Goal: Task Accomplishment & Management: Complete application form

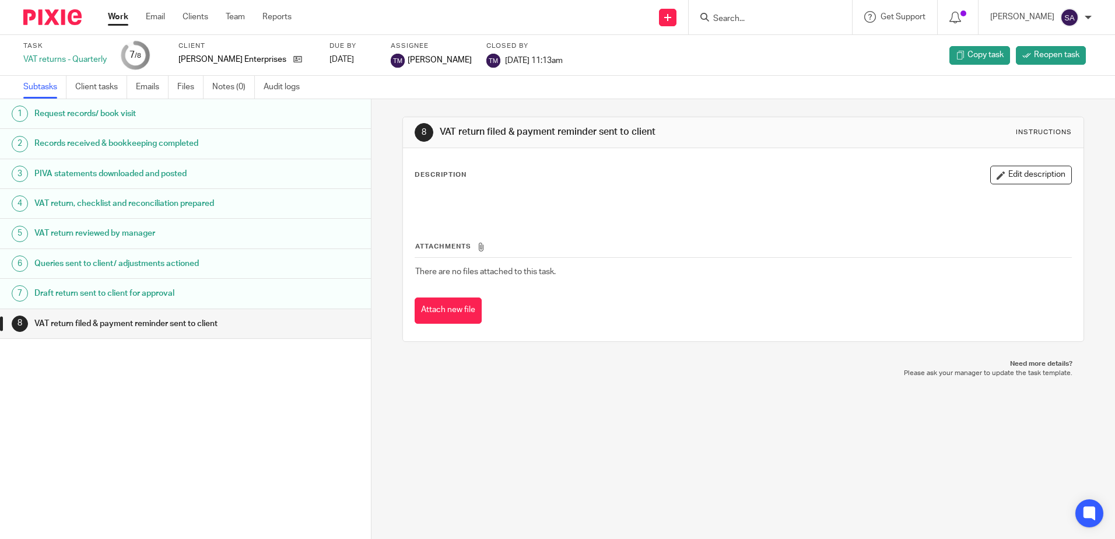
click at [128, 293] on h1 "Draft return sent to client for approval" at bounding box center [142, 293] width 217 height 17
click at [128, 322] on h1 "VAT return filed & payment reminder sent to client" at bounding box center [142, 323] width 217 height 17
click at [344, 324] on div "VAT return filed & payment reminder sent to client" at bounding box center [196, 323] width 325 height 17
click at [272, 432] on div "1 Request records/ book visit 2 Records received & bookkeeping completed 3 PIVA…" at bounding box center [185, 301] width 371 height 405
click at [82, 60] on div "VAT returns - Quarterly" at bounding box center [64, 60] width 83 height 12
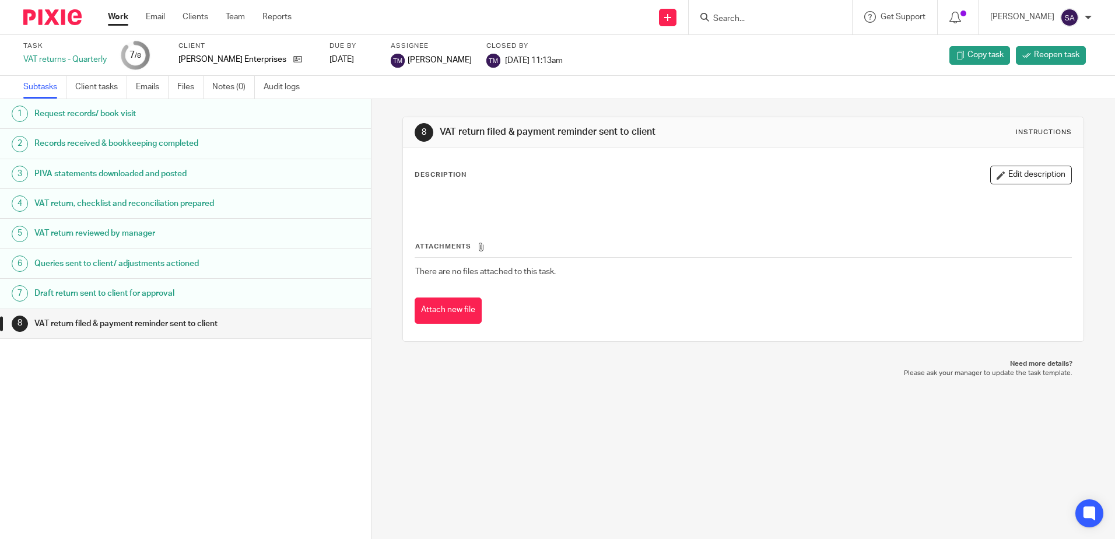
click at [141, 59] on div "7 /8" at bounding box center [135, 54] width 12 height 13
drag, startPoint x: 612, startPoint y: 385, endPoint x: 568, endPoint y: 373, distance: 45.3
click at [612, 385] on div "8 VAT return filed & payment reminder sent to client Instructions Description E…" at bounding box center [743, 319] width 744 height 440
click at [119, 19] on link "Work" at bounding box center [118, 17] width 20 height 12
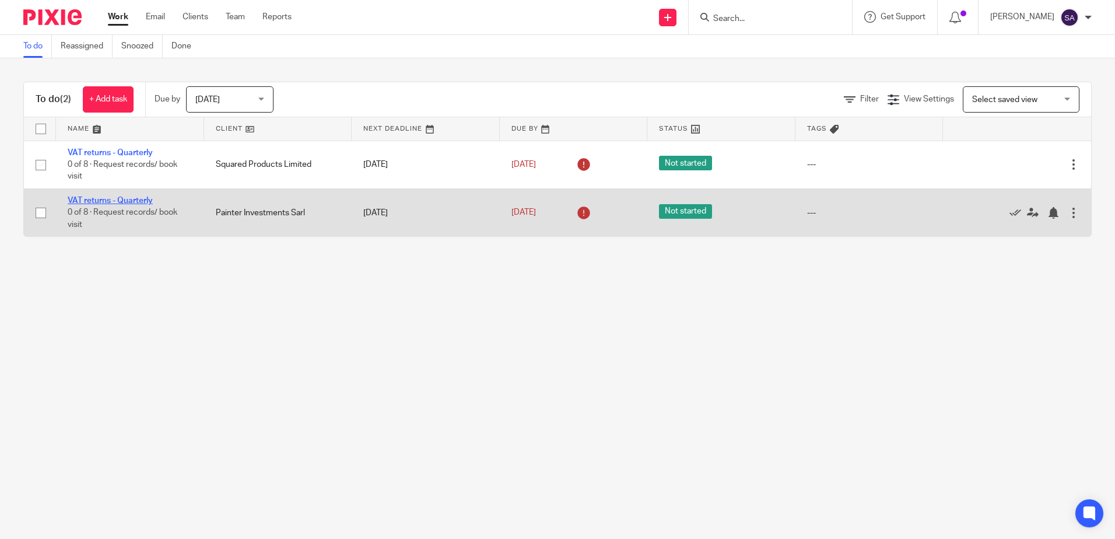
click at [80, 198] on link "VAT returns - Quarterly" at bounding box center [110, 201] width 85 height 8
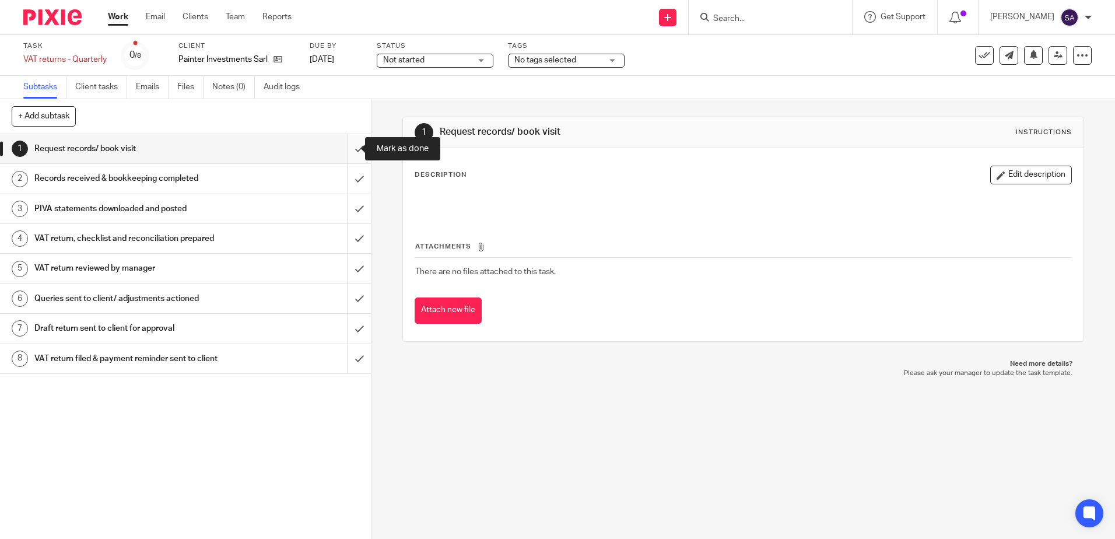
click at [348, 148] on input "submit" at bounding box center [185, 148] width 371 height 29
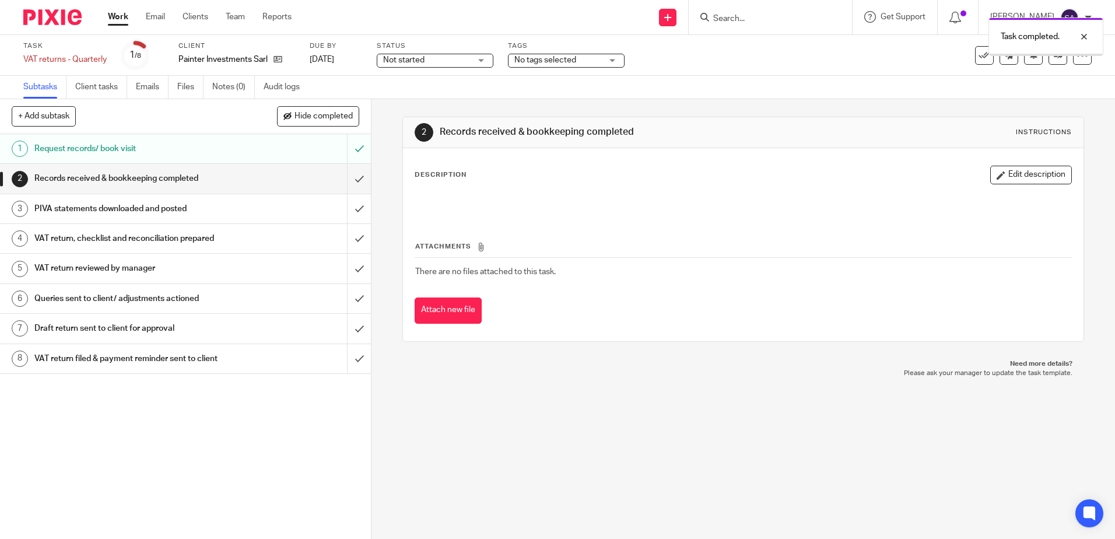
click at [349, 177] on input "submit" at bounding box center [185, 178] width 371 height 29
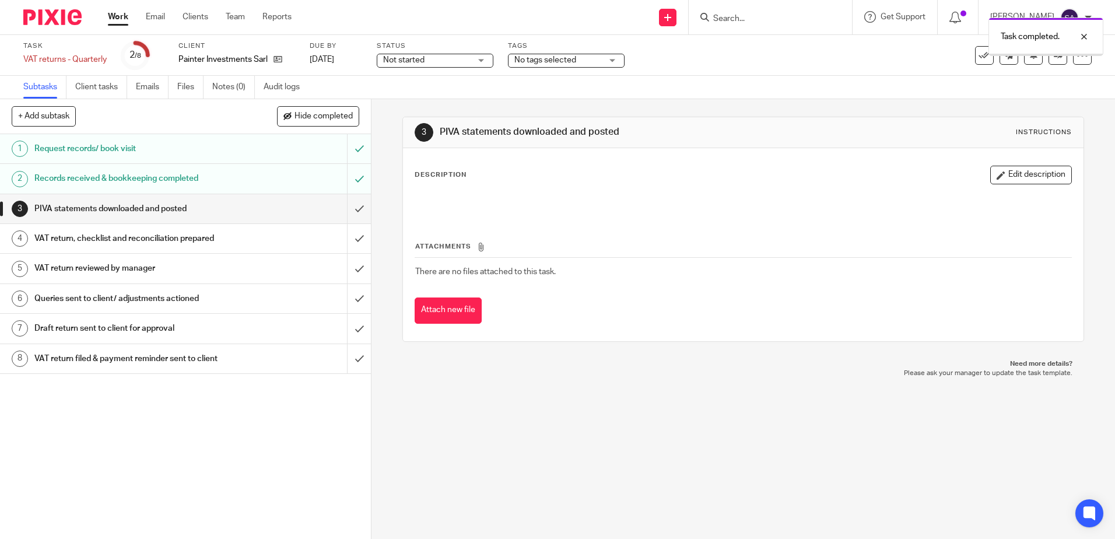
click at [348, 211] on input "submit" at bounding box center [185, 208] width 371 height 29
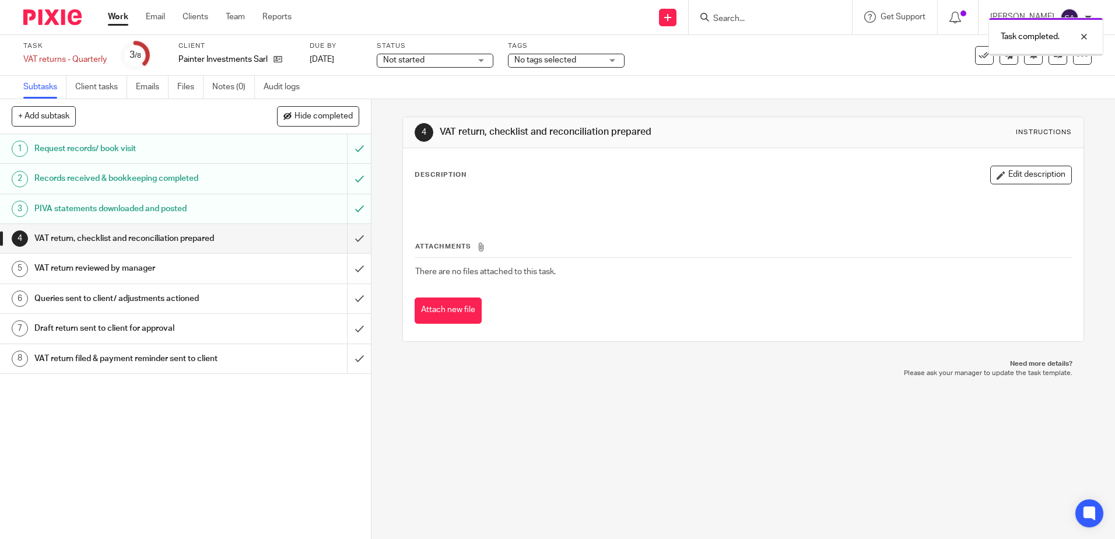
click at [346, 241] on input "submit" at bounding box center [185, 238] width 371 height 29
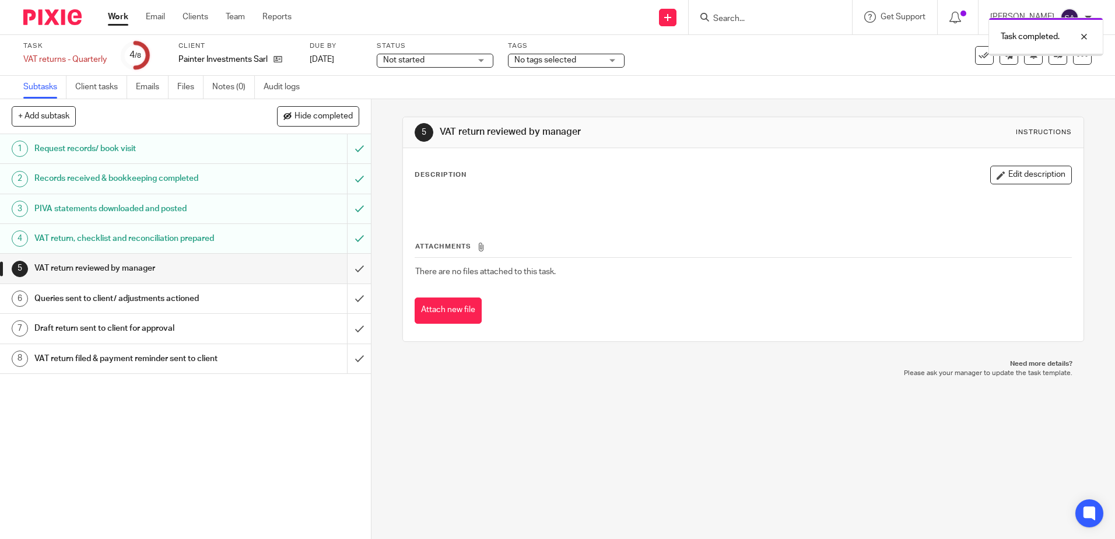
click at [348, 269] on input "submit" at bounding box center [185, 268] width 371 height 29
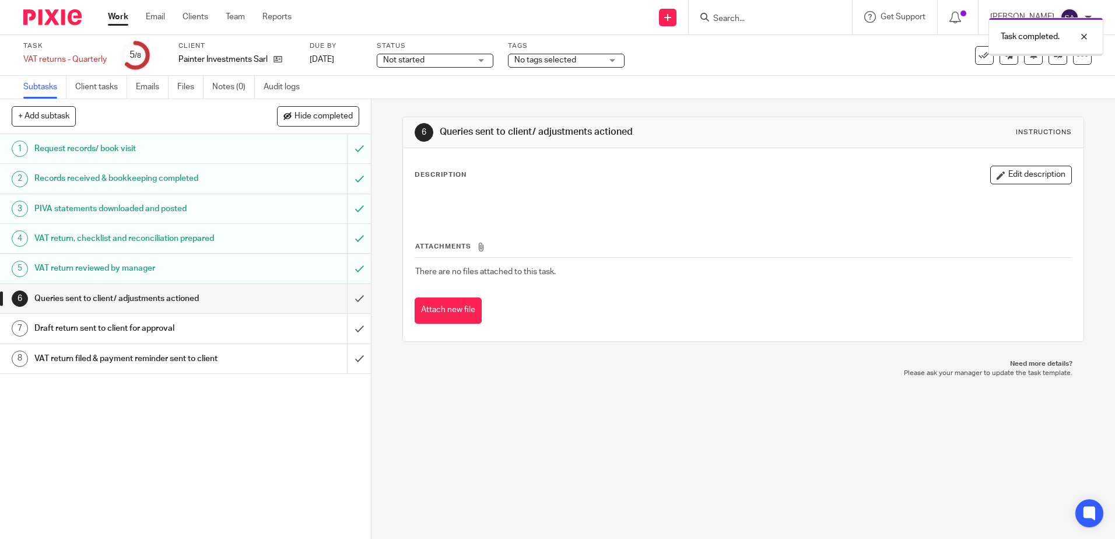
click at [347, 299] on input "submit" at bounding box center [185, 298] width 371 height 29
click at [347, 328] on input "submit" at bounding box center [185, 328] width 371 height 29
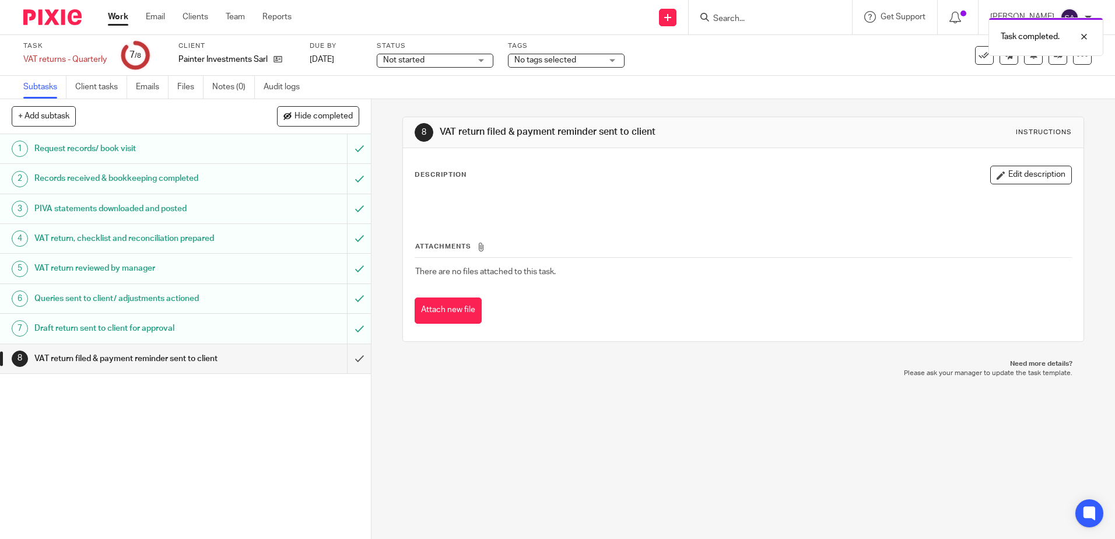
click at [52, 22] on img at bounding box center [52, 17] width 58 height 16
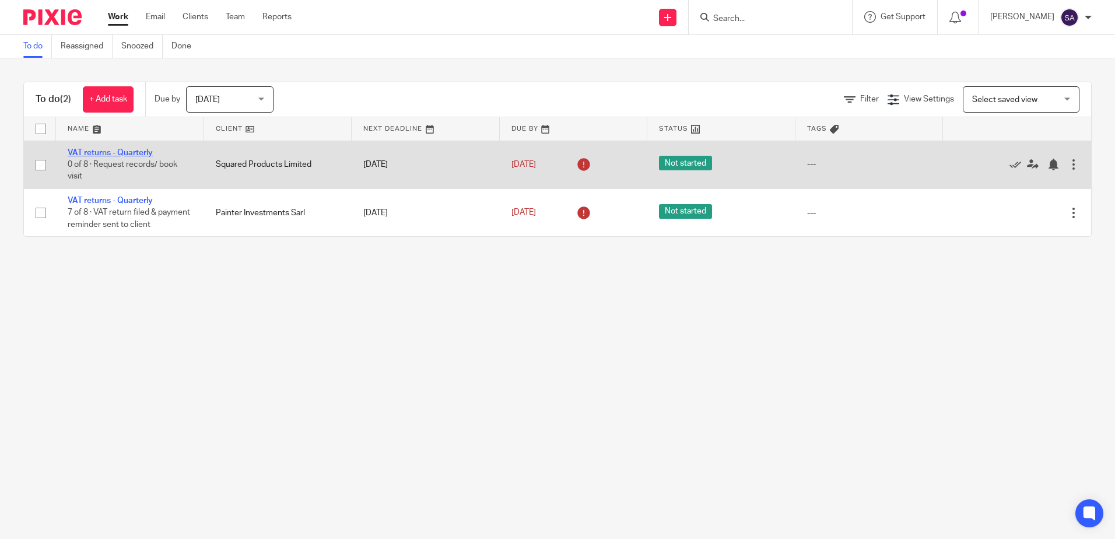
click at [120, 151] on link "VAT returns - Quarterly" at bounding box center [110, 153] width 85 height 8
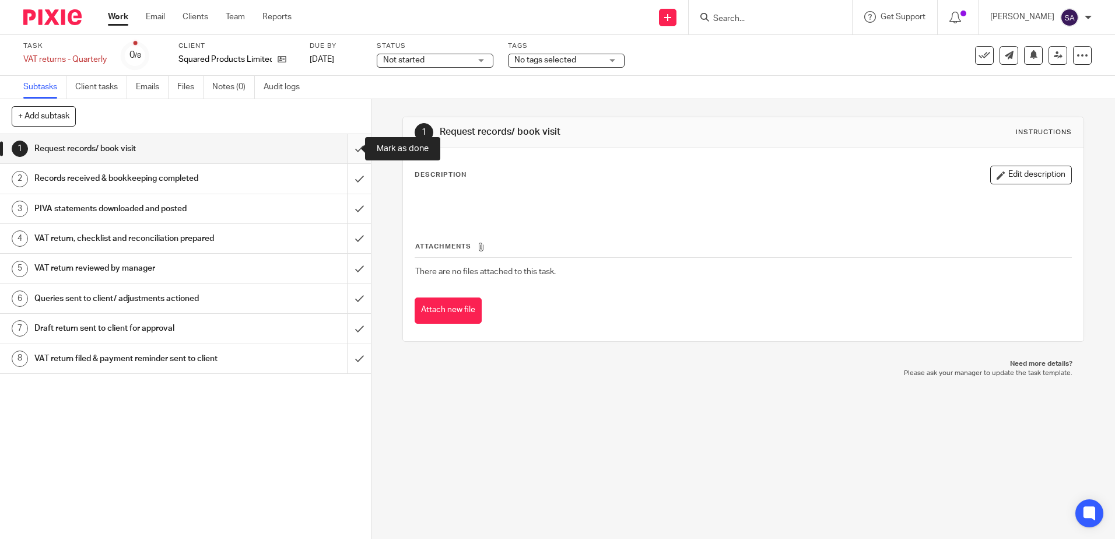
click at [346, 149] on input "submit" at bounding box center [185, 148] width 371 height 29
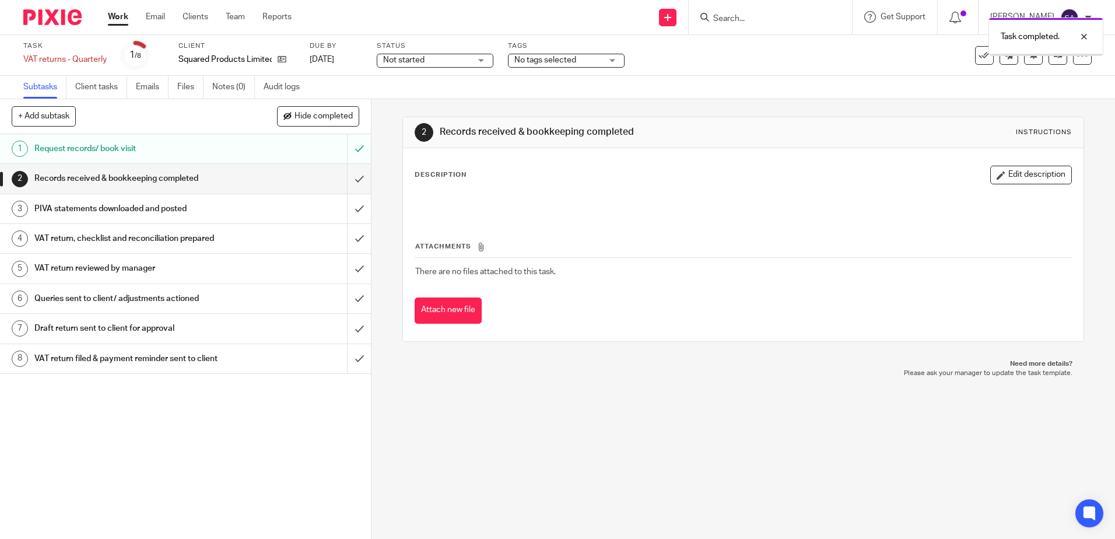
click at [348, 177] on input "submit" at bounding box center [185, 178] width 371 height 29
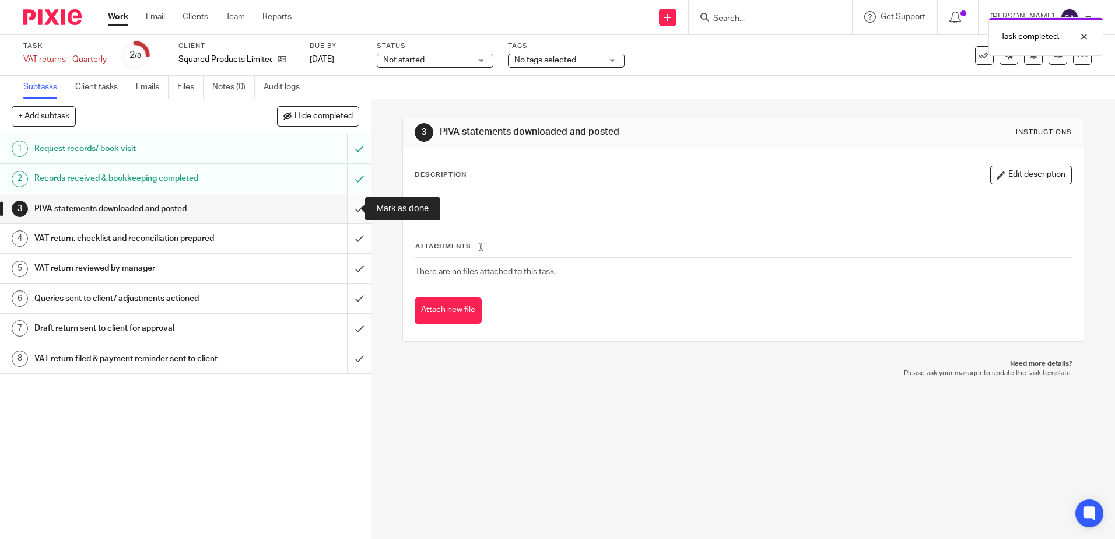
click at [347, 210] on input "submit" at bounding box center [185, 208] width 371 height 29
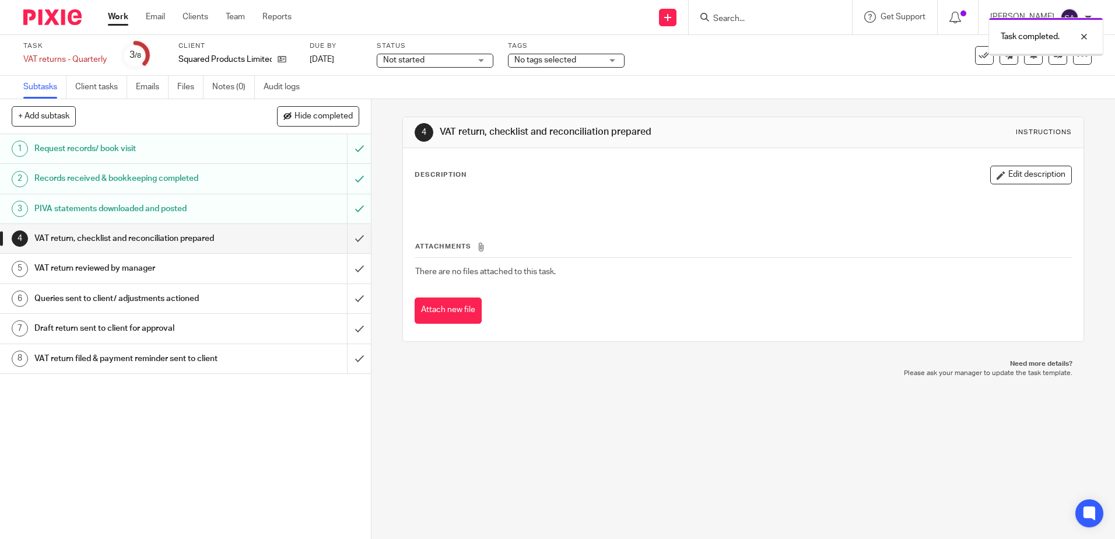
click at [345, 238] on input "submit" at bounding box center [185, 238] width 371 height 29
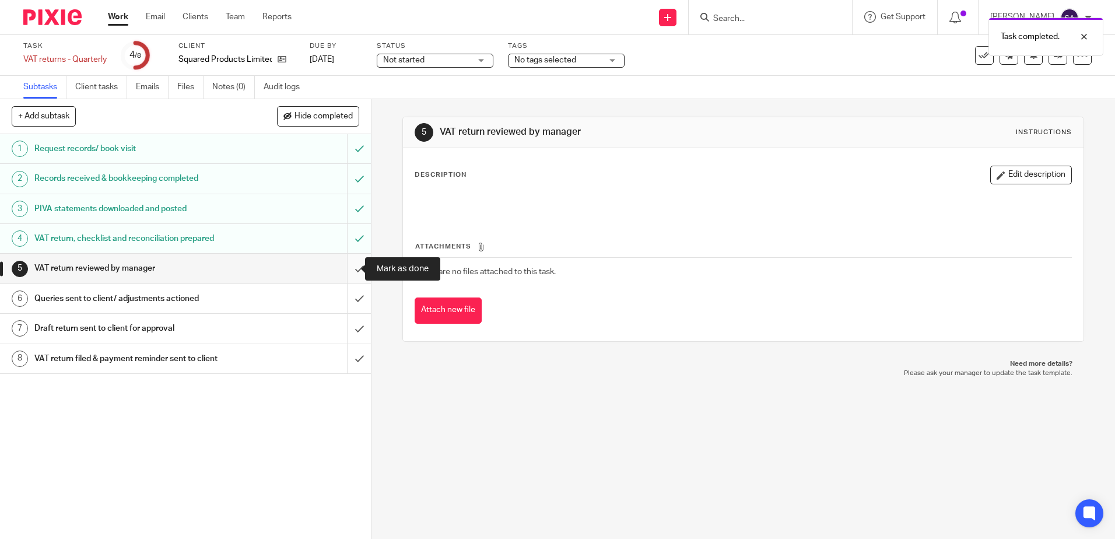
click at [349, 267] on input "submit" at bounding box center [185, 268] width 371 height 29
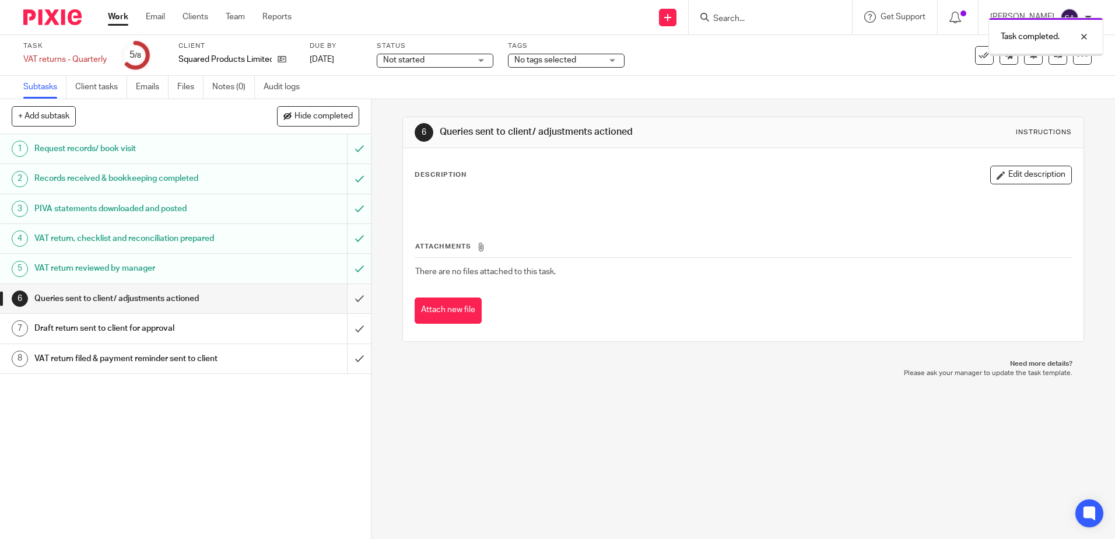
click at [349, 299] on input "submit" at bounding box center [185, 298] width 371 height 29
click at [343, 330] on input "submit" at bounding box center [185, 328] width 371 height 29
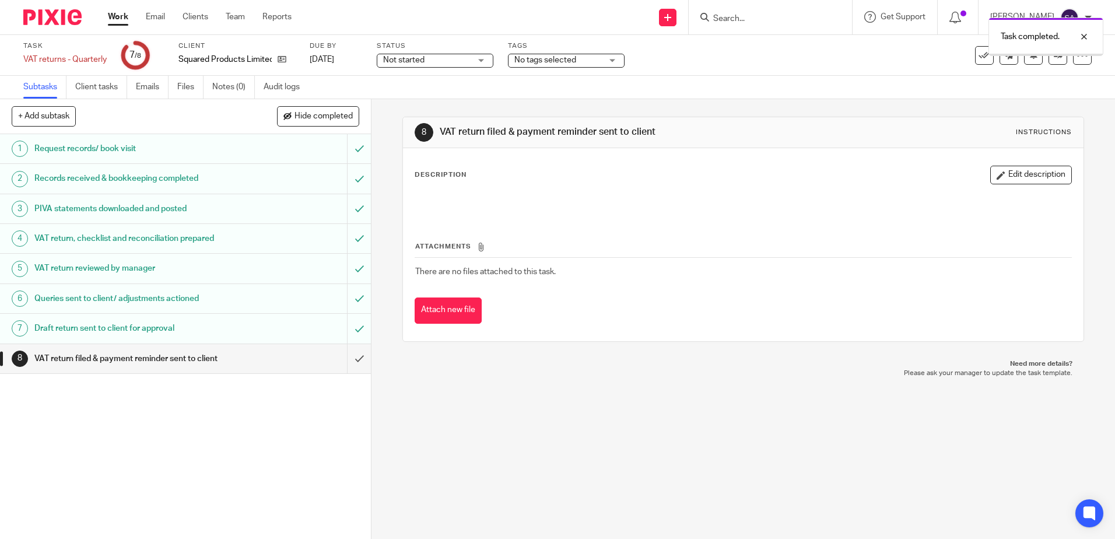
click at [348, 358] on input "submit" at bounding box center [185, 358] width 371 height 29
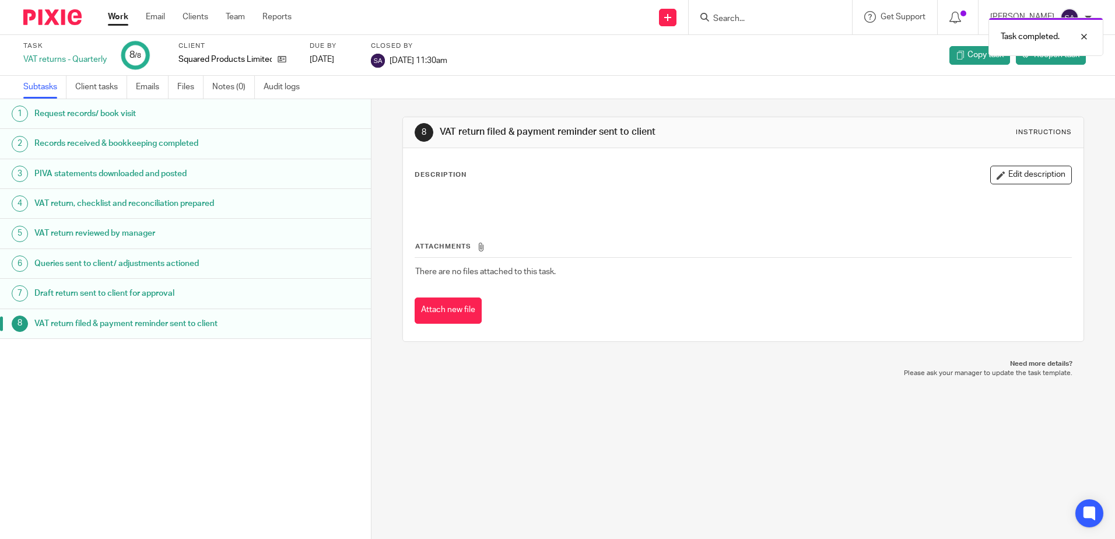
click at [48, 24] on img at bounding box center [52, 17] width 58 height 16
